Goal: Task Accomplishment & Management: Manage account settings

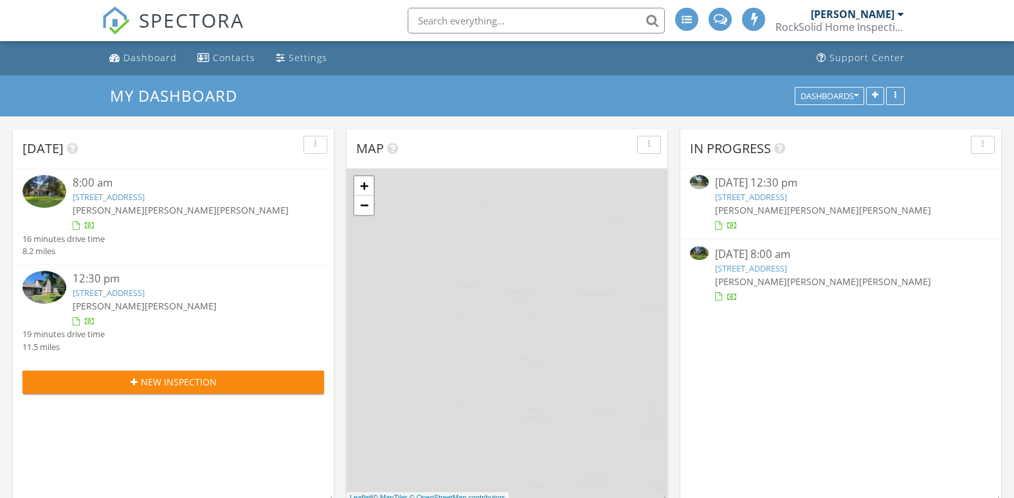
scroll to position [1191, 1034]
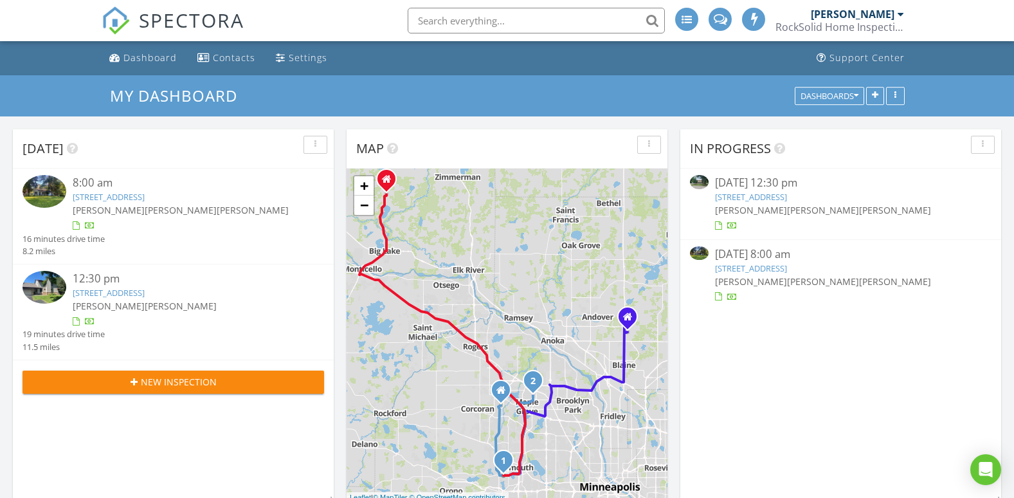
click at [154, 173] on div "8:00 am 16735 County Rd 6 , Plymouth, MN 55447 Riley Dingman Zachary Fraker Tro…" at bounding box center [173, 217] width 321 height 96
click at [158, 219] on div "8:00 am 16735 County Rd 6 , Plymouth, MN 55447 Riley Dingman Zachary Fraker Tro…" at bounding box center [186, 203] width 226 height 57
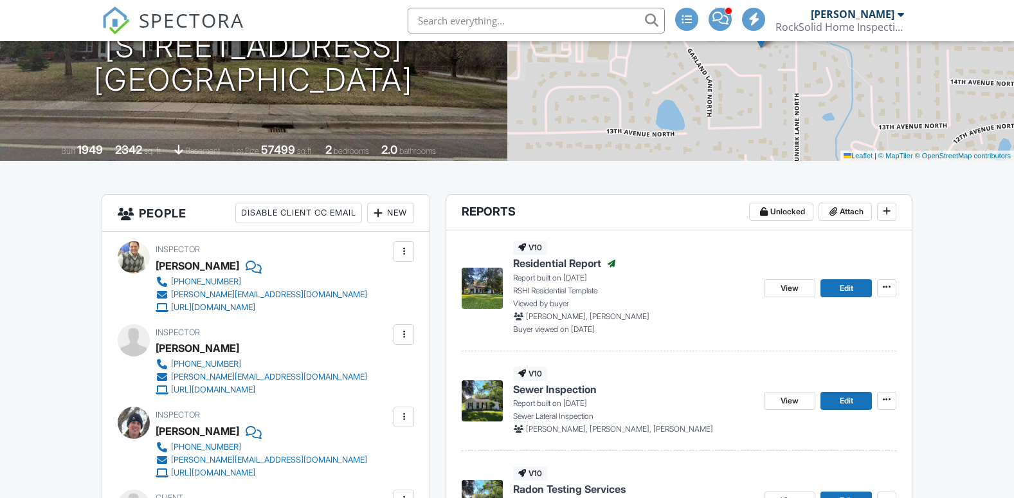
scroll to position [235, 0]
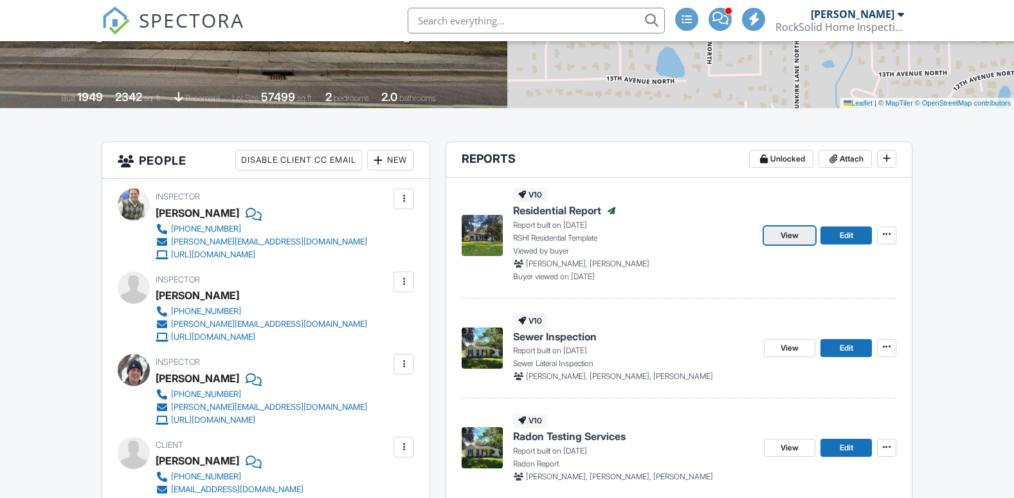
click at [791, 236] on span "View" at bounding box center [790, 235] width 18 height 13
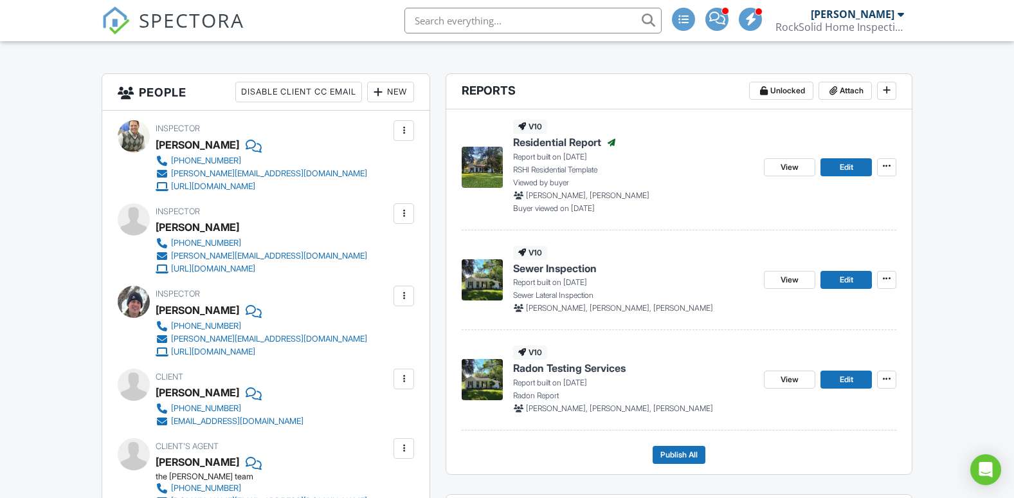
scroll to position [0, 0]
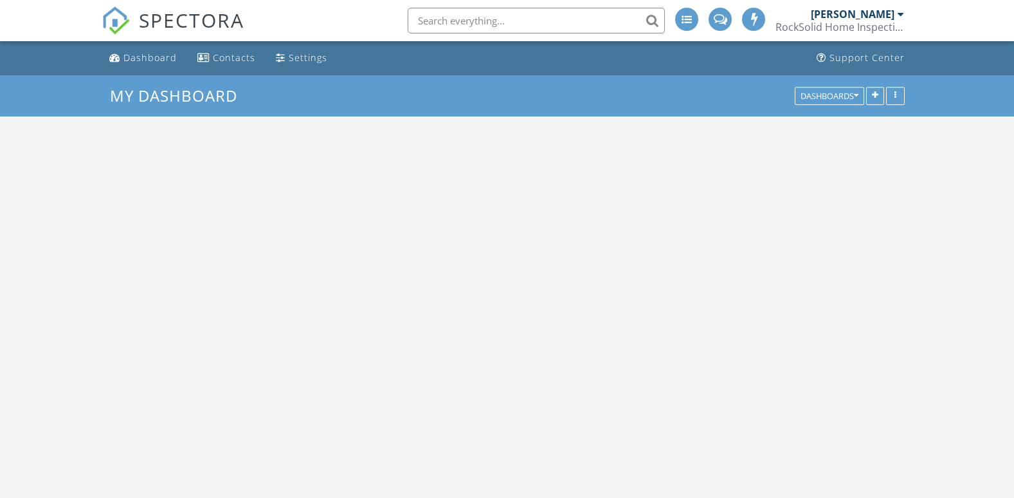
scroll to position [1191, 1034]
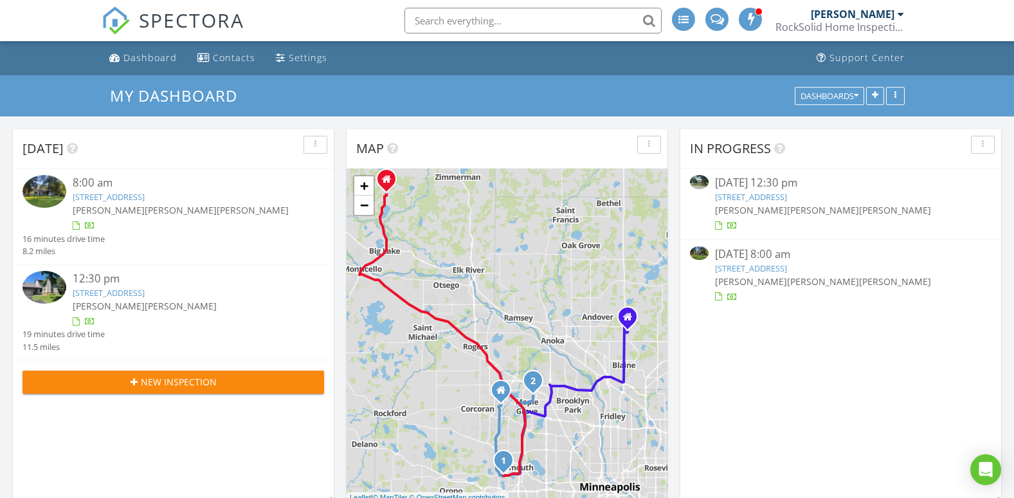
click at [313, 144] on div "button" at bounding box center [315, 144] width 12 height 9
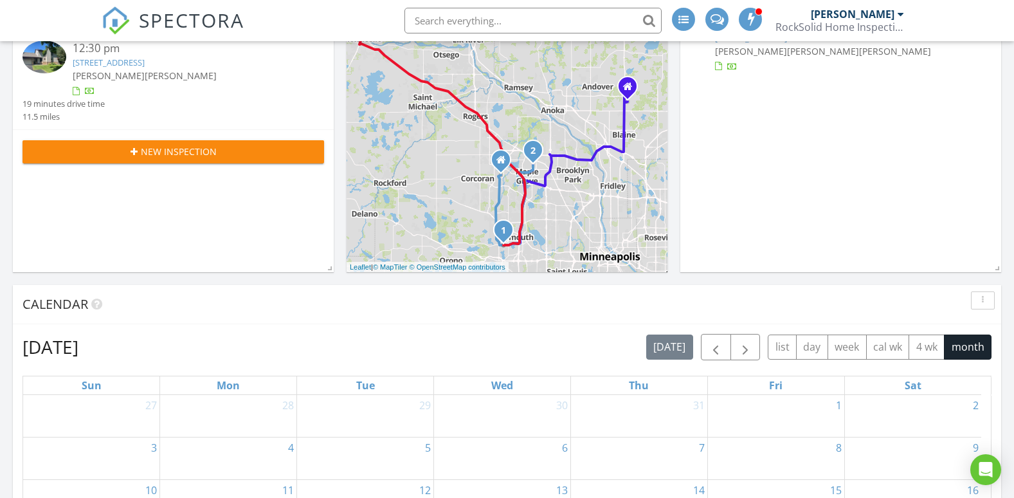
scroll to position [0, 0]
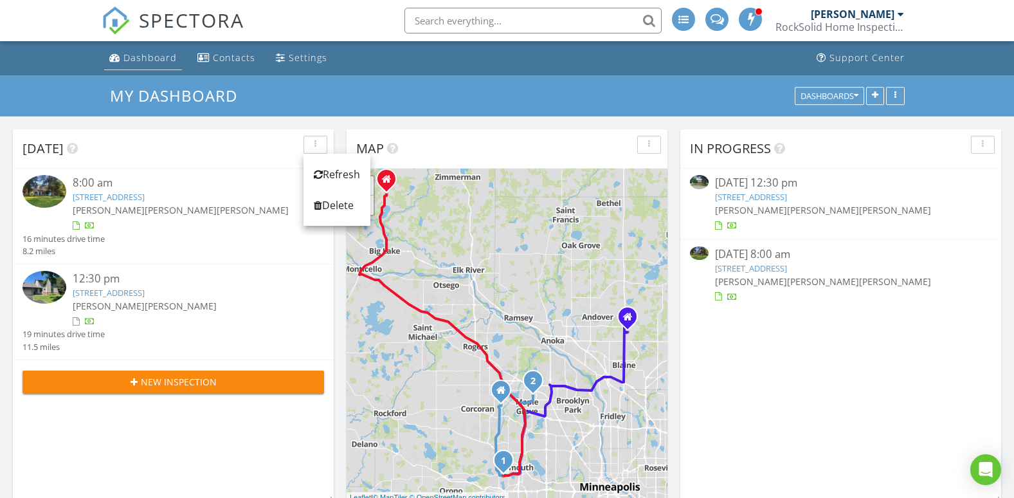
click at [155, 57] on div "Dashboard" at bounding box center [149, 57] width 53 height 12
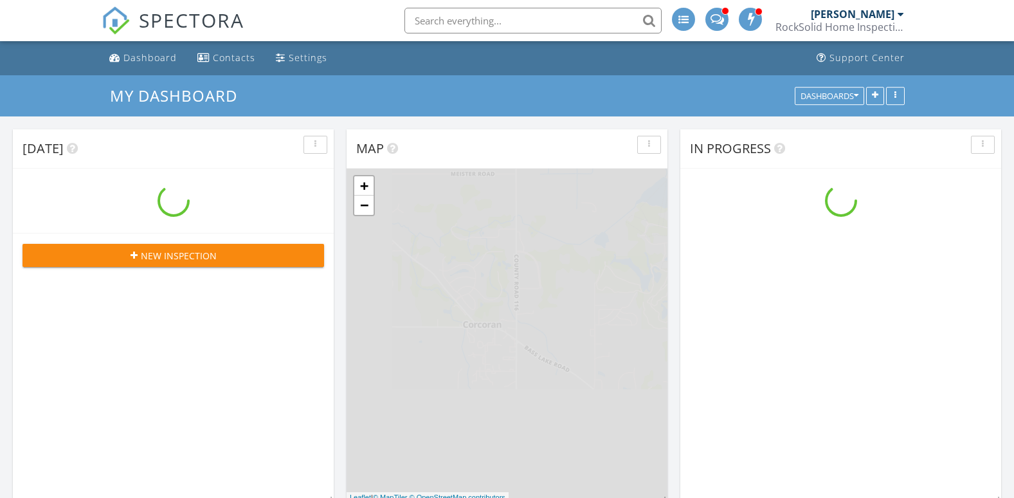
scroll to position [1191, 1034]
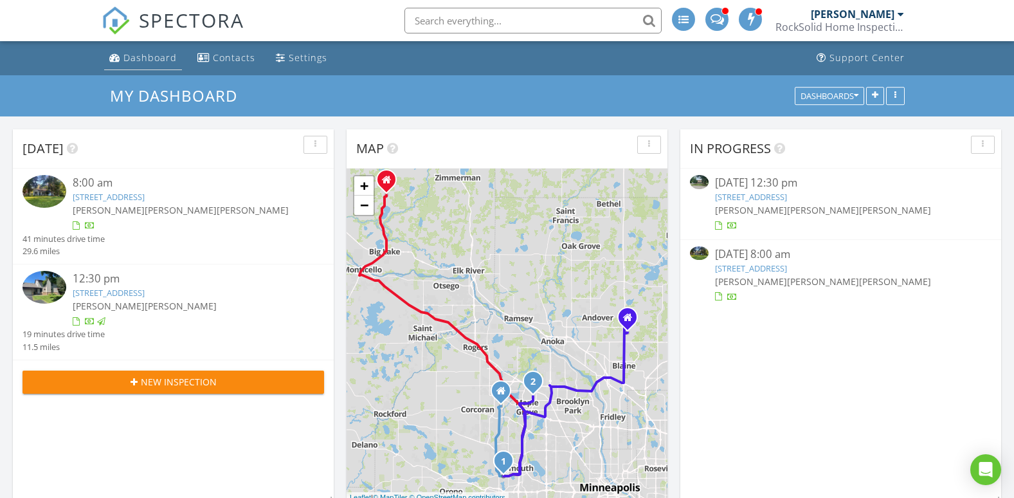
click at [160, 66] on link "Dashboard" at bounding box center [143, 58] width 78 height 24
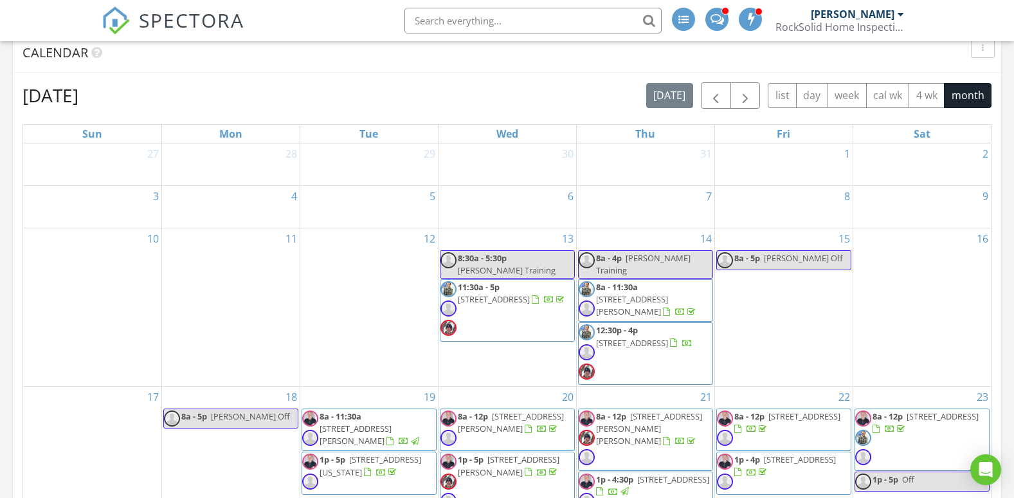
scroll to position [51, 0]
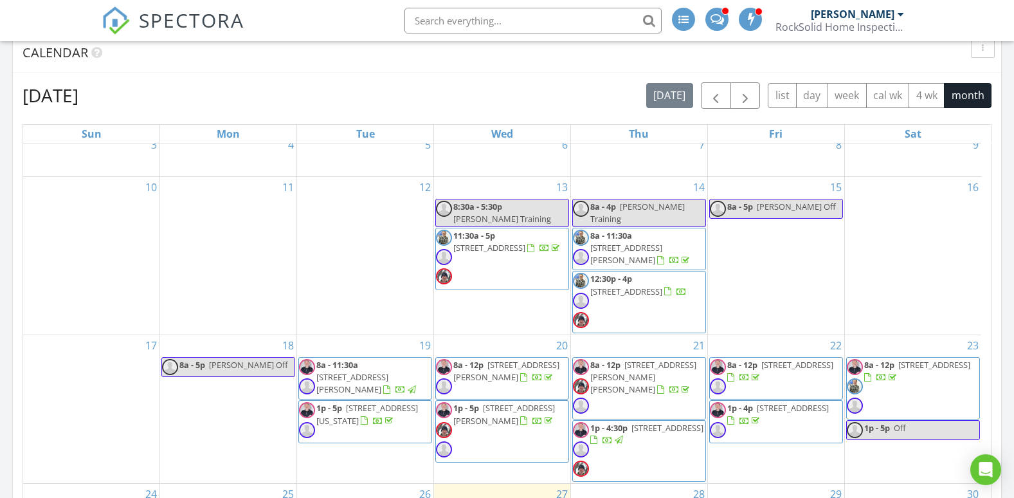
click at [527, 364] on span "[STREET_ADDRESS][PERSON_NAME]" at bounding box center [506, 371] width 106 height 24
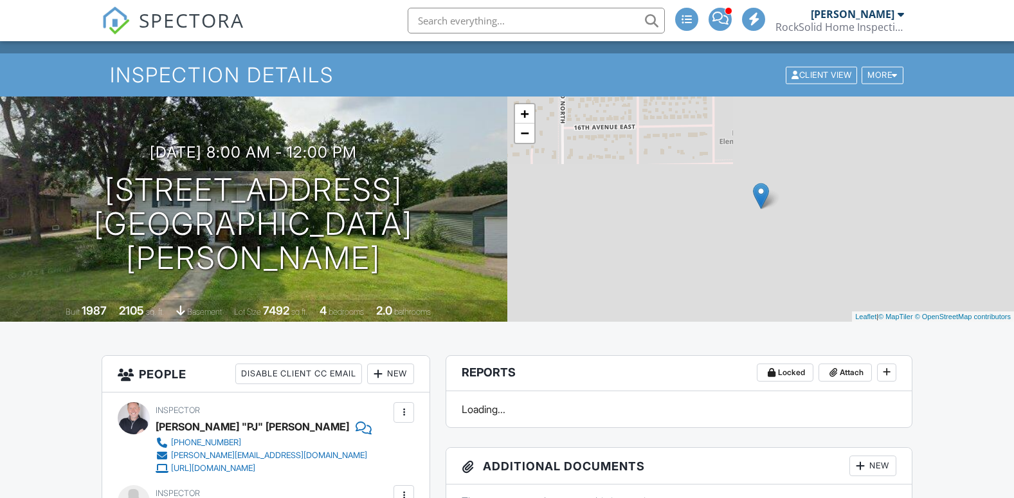
scroll to position [22, 0]
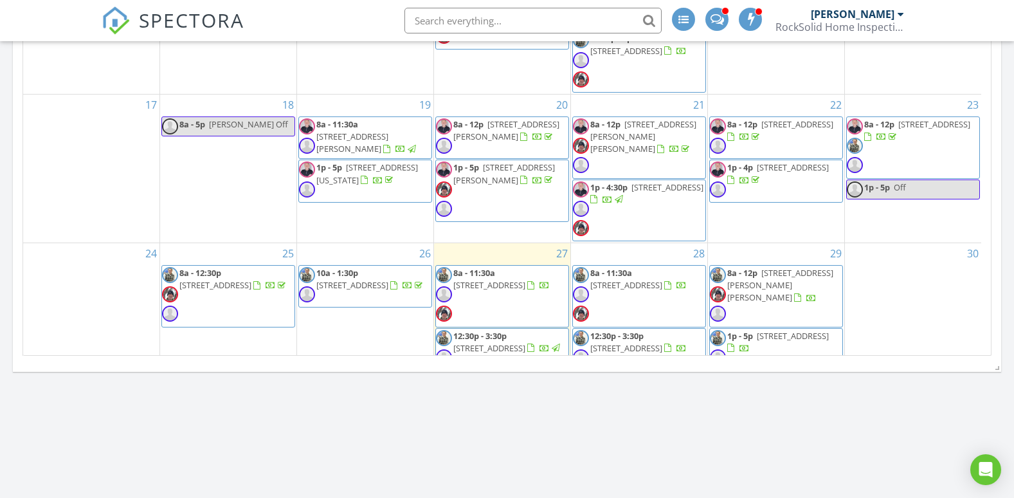
click at [254, 298] on span "8a - 12:30p 10127 Trotters Path , Eden Prairie 55347" at bounding box center [228, 296] width 132 height 59
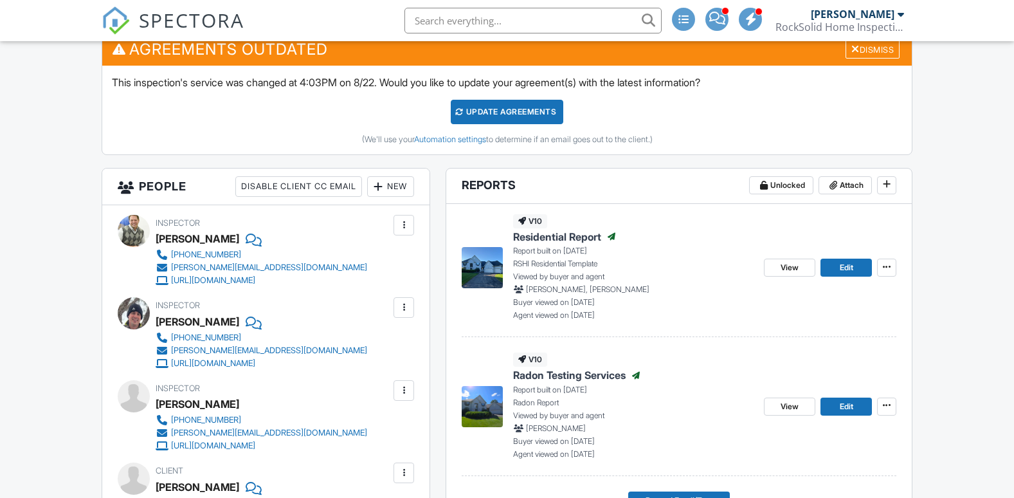
scroll to position [345, 0]
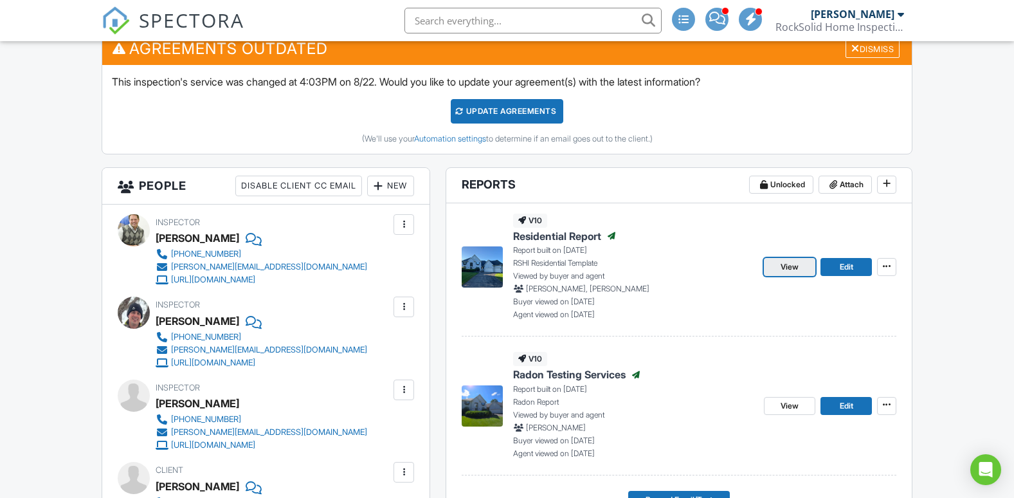
click at [796, 268] on span "View" at bounding box center [790, 266] width 18 height 13
